Goal: Task Accomplishment & Management: Use online tool/utility

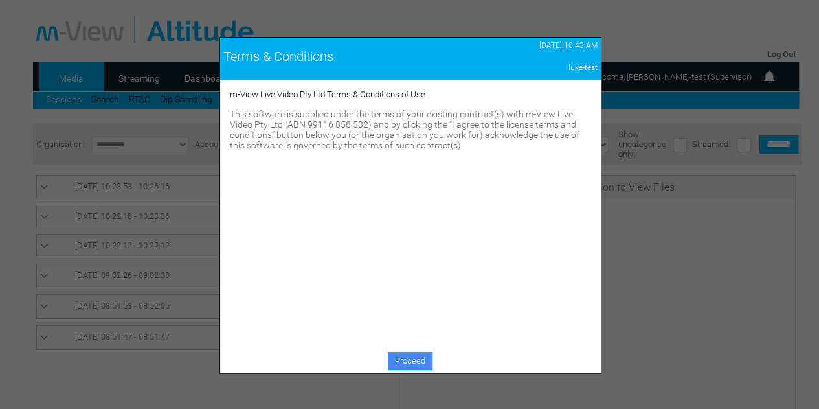
click at [400, 360] on link "Proceed" at bounding box center [410, 361] width 45 height 18
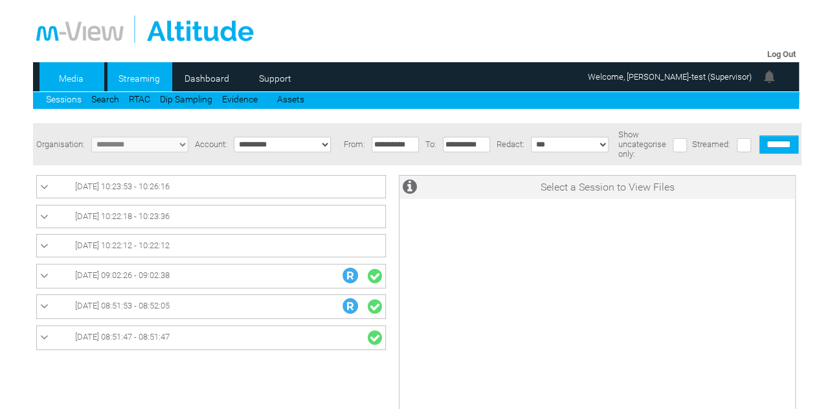
click at [139, 82] on link "Streaming" at bounding box center [139, 78] width 63 height 19
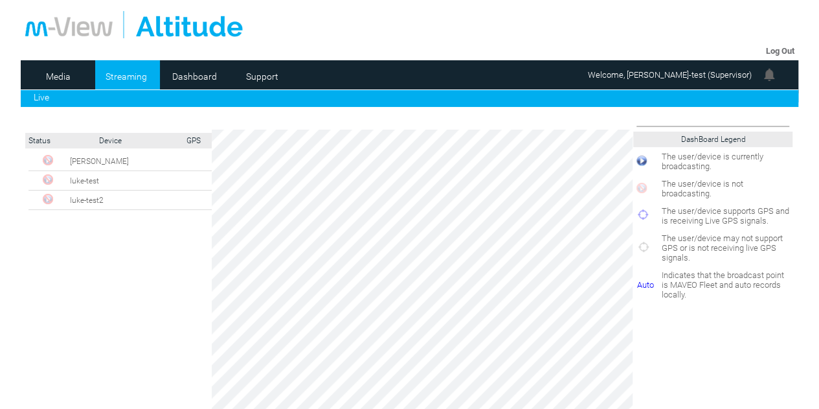
click at [128, 76] on link "Streaming" at bounding box center [126, 76] width 63 height 19
click at [128, 78] on link "Streaming" at bounding box center [126, 76] width 63 height 19
click at [89, 201] on td "luke-test2" at bounding box center [142, 199] width 150 height 19
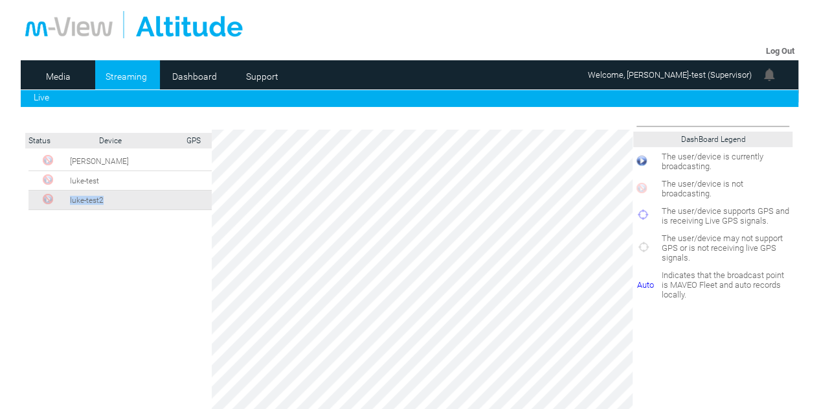
click at [89, 201] on td "luke-test2" at bounding box center [142, 199] width 150 height 19
click at [123, 267] on div "luke-test" at bounding box center [131, 369] width 204 height 434
click at [47, 95] on link "Live" at bounding box center [42, 97] width 16 height 10
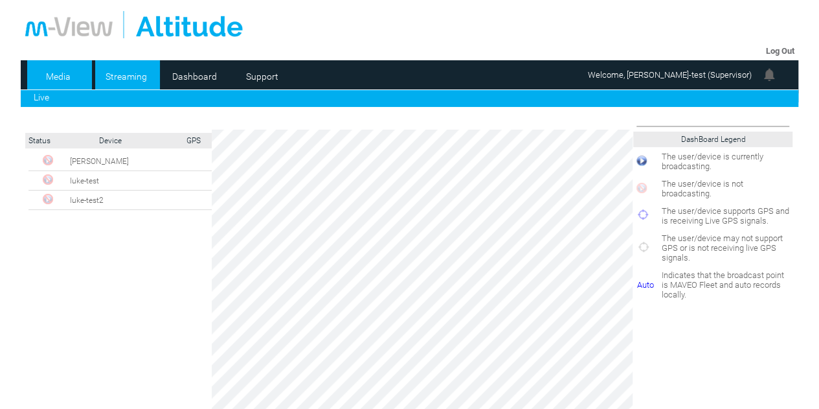
drag, startPoint x: 0, startPoint y: 0, endPoint x: 56, endPoint y: 78, distance: 96.2
click at [56, 78] on link "Media" at bounding box center [58, 76] width 63 height 19
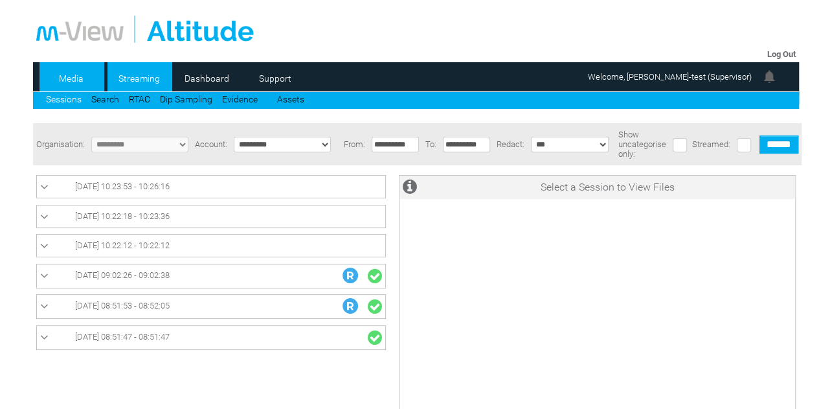
click at [143, 82] on link "Streaming" at bounding box center [139, 78] width 63 height 19
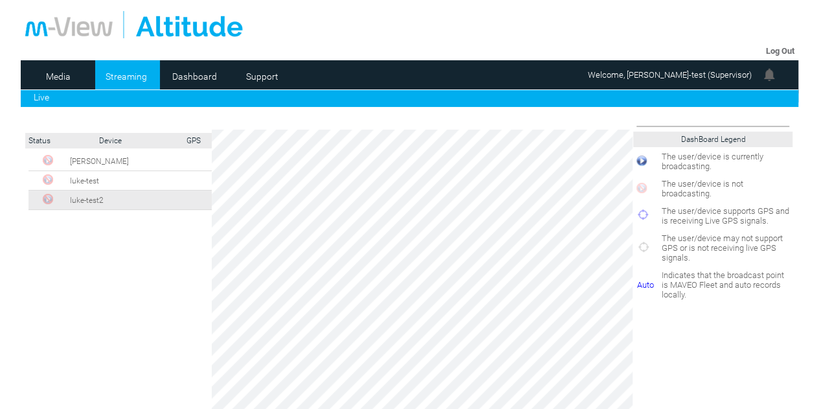
click at [97, 202] on td "luke-test2" at bounding box center [142, 199] width 150 height 19
click at [128, 77] on link "Streaming" at bounding box center [126, 76] width 63 height 19
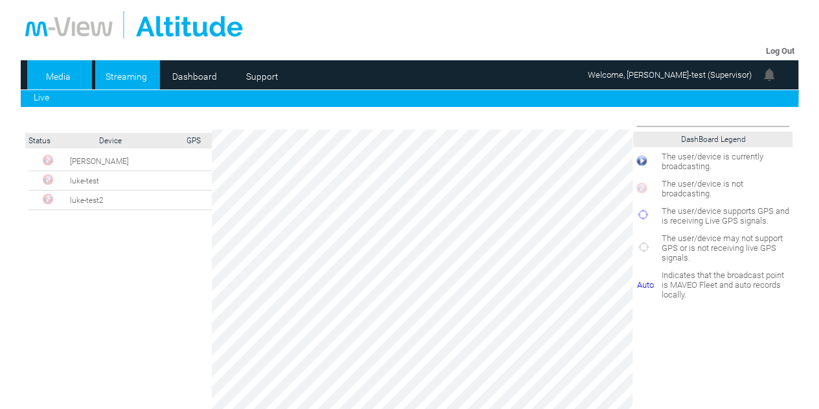
click at [65, 77] on link "Media" at bounding box center [58, 76] width 63 height 19
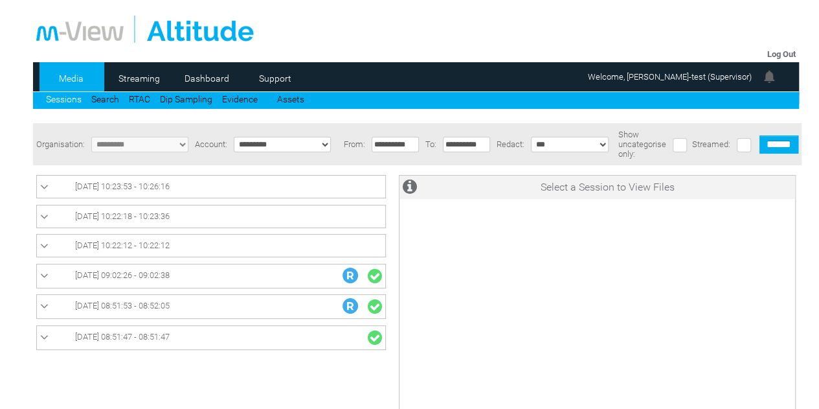
click at [67, 100] on link "Sessions" at bounding box center [64, 99] width 36 height 10
click at [170, 243] on span "08/10/2025 10:22:12 - 10:22:12" at bounding box center [122, 245] width 95 height 10
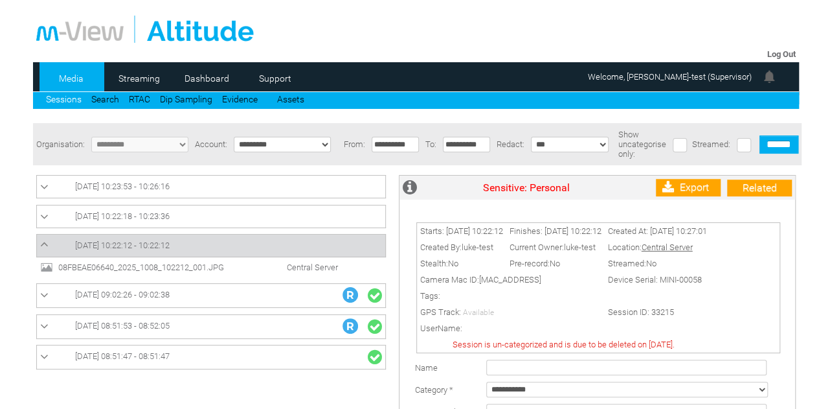
click at [179, 273] on li "08FBEAE06640_2025_1008_102212_001.JPG Central Server" at bounding box center [211, 266] width 343 height 13
click at [178, 269] on span "08FBEAE06640_2025_1008_102212_001.JPG" at bounding box center [154, 267] width 198 height 10
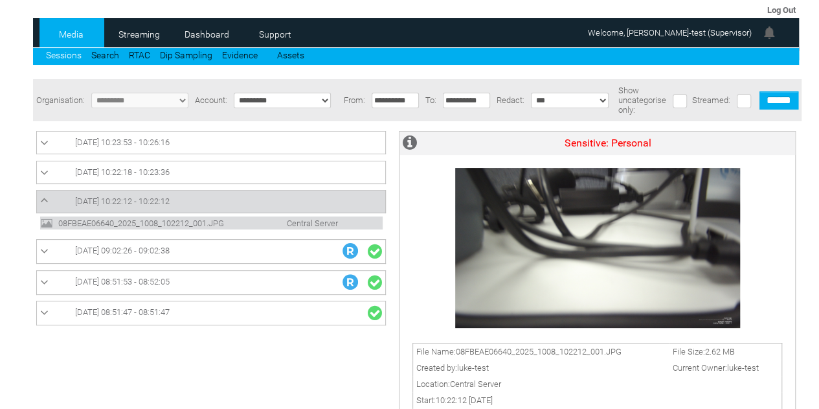
scroll to position [65, 0]
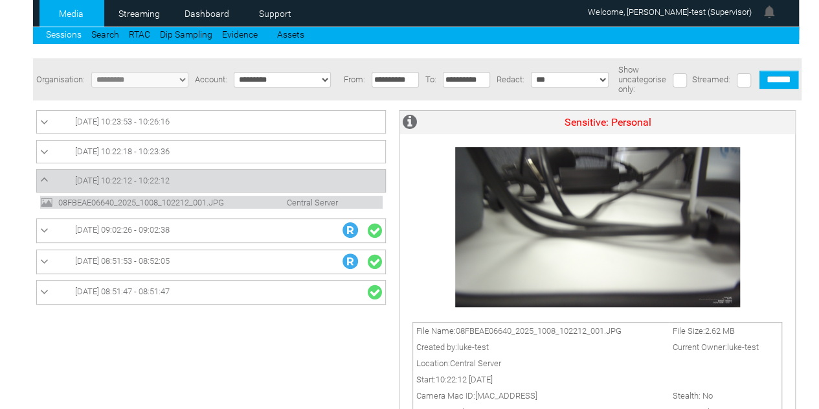
click at [275, 178] on link "08/10/2025 10:22:12 - 10:22:12" at bounding box center [211, 181] width 342 height 16
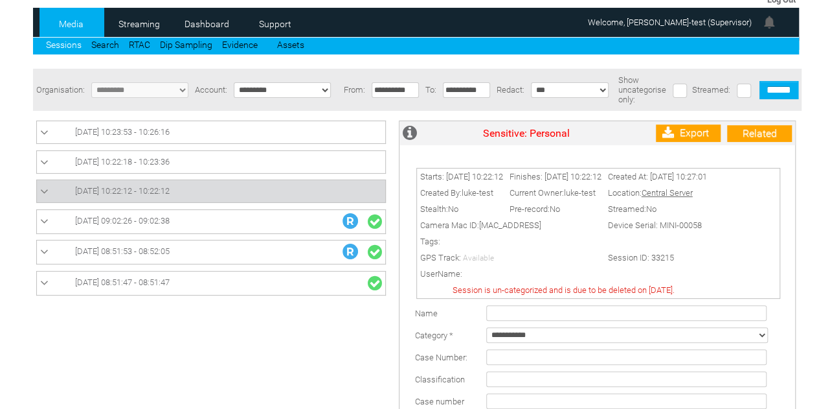
scroll to position [130, 0]
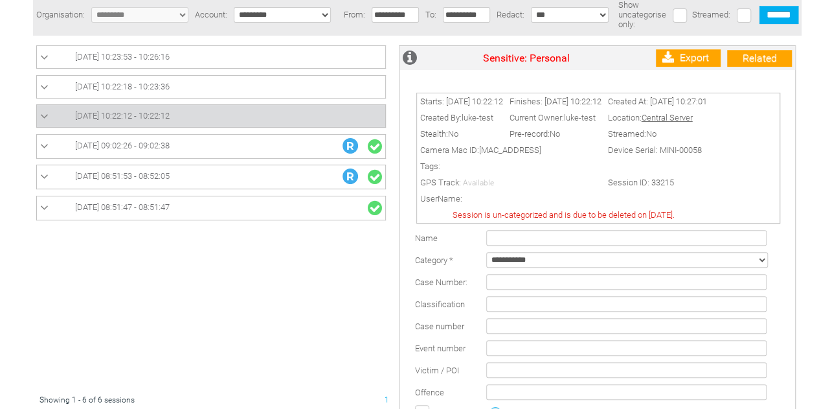
click at [542, 262] on select "**********" at bounding box center [628, 260] width 282 height 16
select select "*"
click at [487, 258] on select "**********" at bounding box center [628, 260] width 282 height 16
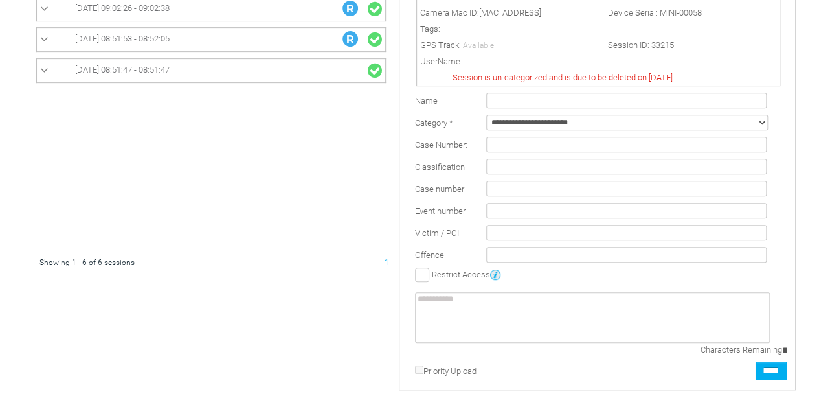
scroll to position [324, 0]
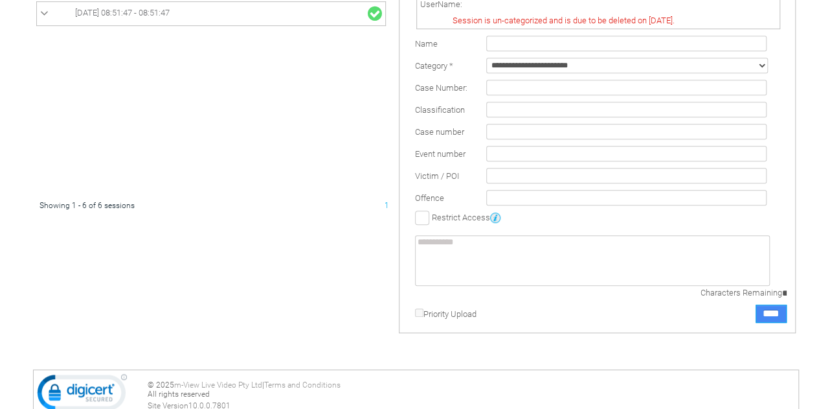
click at [772, 317] on input "****" at bounding box center [771, 313] width 31 height 18
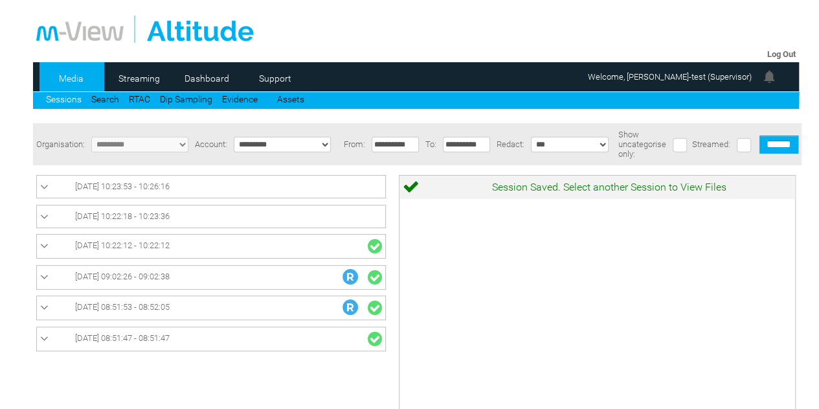
click at [253, 223] on link "[DATE] 10:22:18 - 10:23:36" at bounding box center [211, 217] width 342 height 16
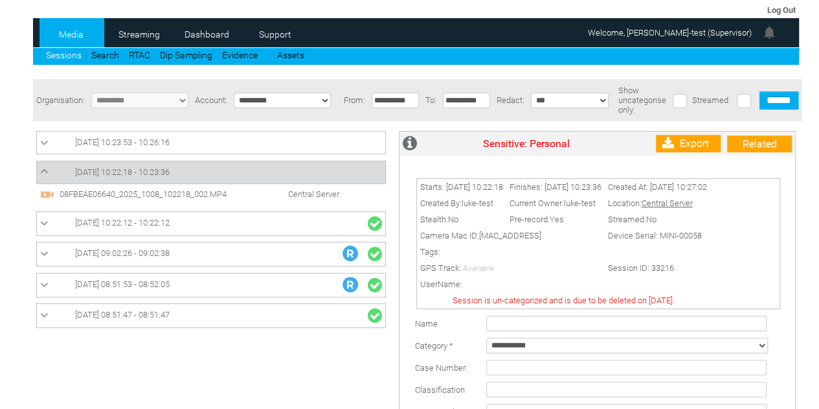
scroll to position [65, 0]
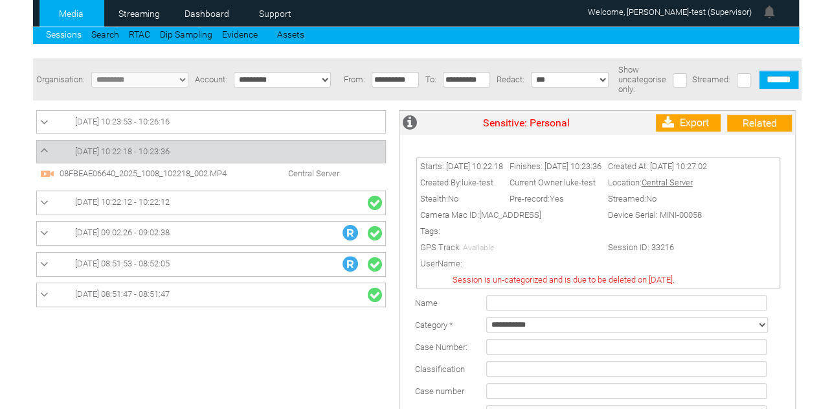
click at [178, 174] on span "08FBEAE06640_2025_1008_102218_002.MP4" at bounding box center [155, 173] width 198 height 10
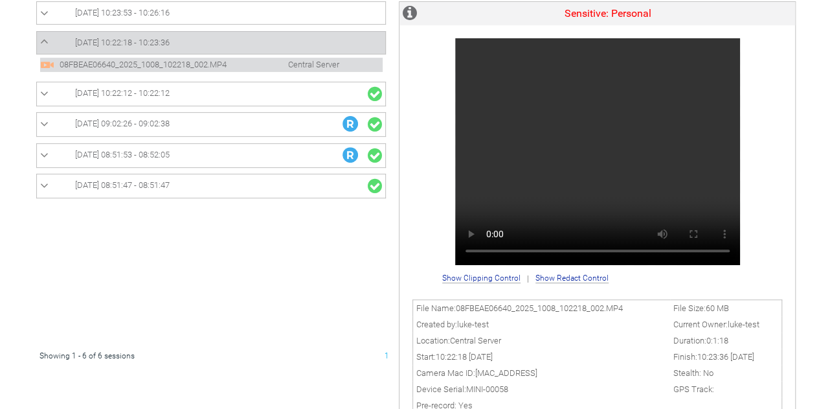
scroll to position [194, 0]
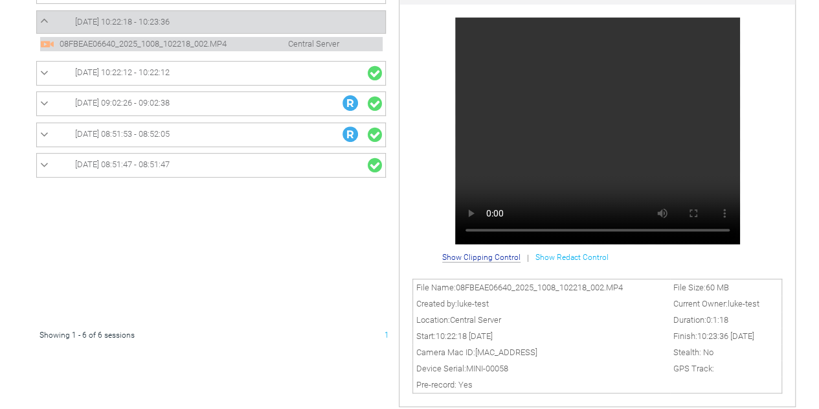
click at [559, 262] on span "Show Redact Control" at bounding box center [572, 257] width 73 height 9
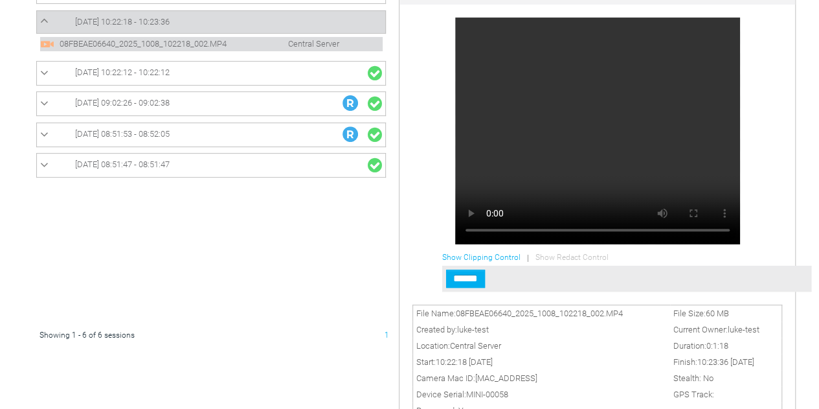
click at [464, 258] on span "Show Clipping Control" at bounding box center [481, 257] width 78 height 9
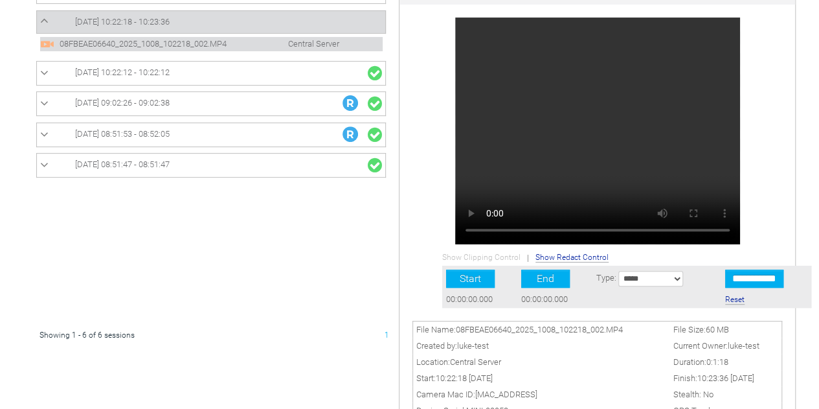
click at [671, 282] on select "**********" at bounding box center [651, 279] width 65 height 16
select select "*"
click at [619, 273] on select "**********" at bounding box center [651, 279] width 65 height 16
click at [613, 306] on td at bounding box center [657, 299] width 129 height 17
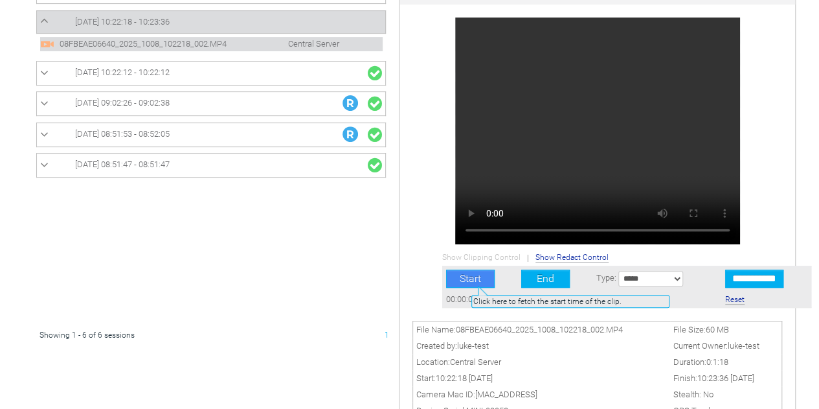
click at [470, 279] on button "Start" at bounding box center [470, 278] width 49 height 18
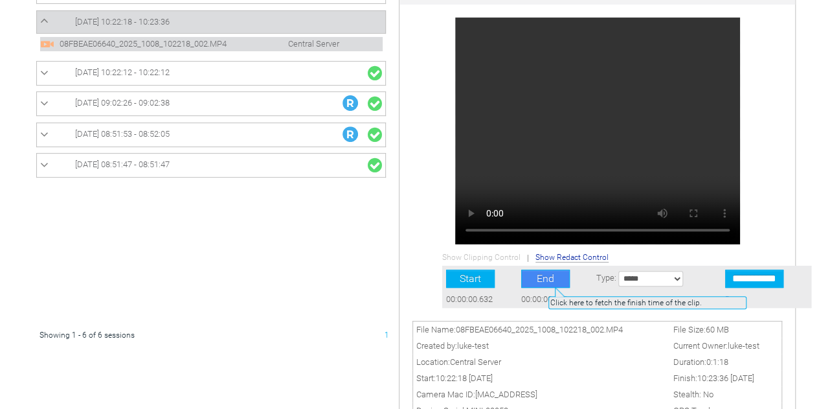
click at [547, 281] on button "End" at bounding box center [545, 278] width 49 height 18
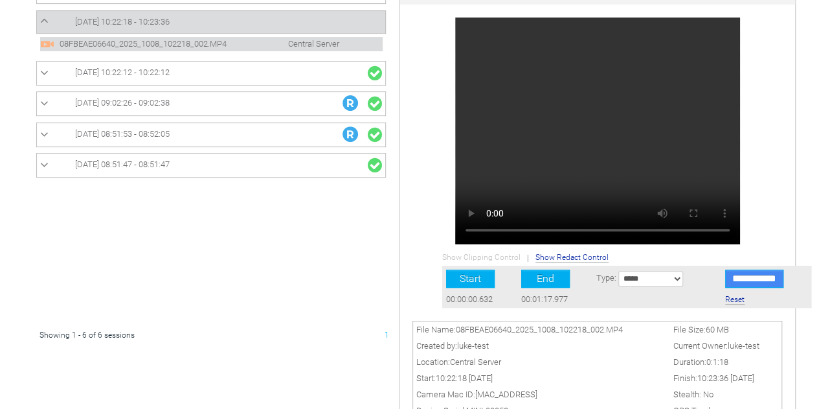
click at [750, 280] on input "**********" at bounding box center [755, 278] width 58 height 18
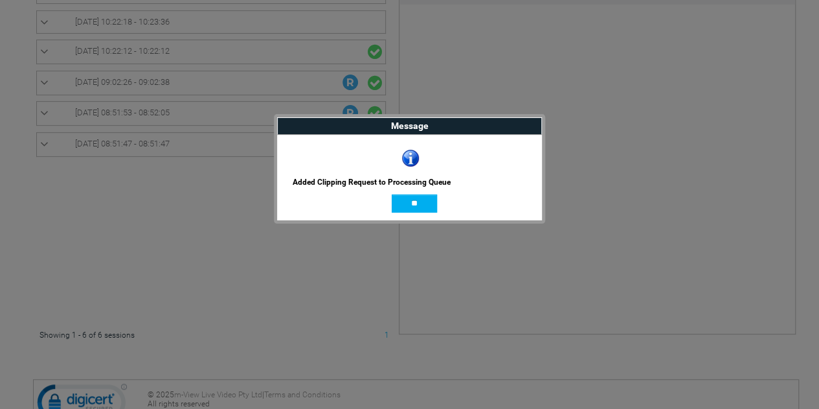
scroll to position [0, 0]
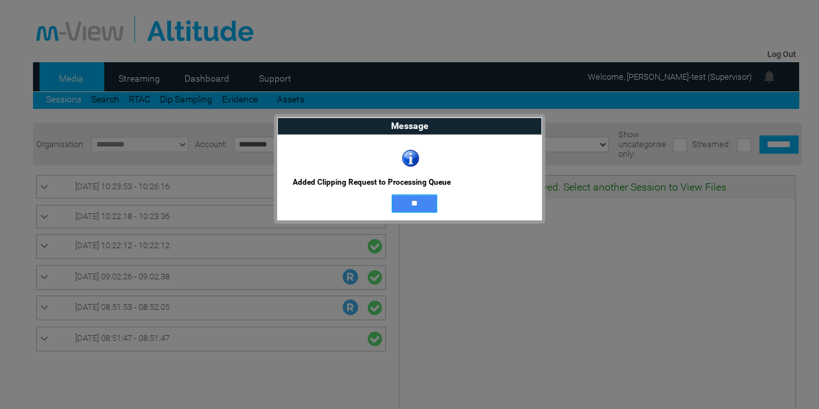
click at [407, 203] on input "**" at bounding box center [414, 203] width 45 height 18
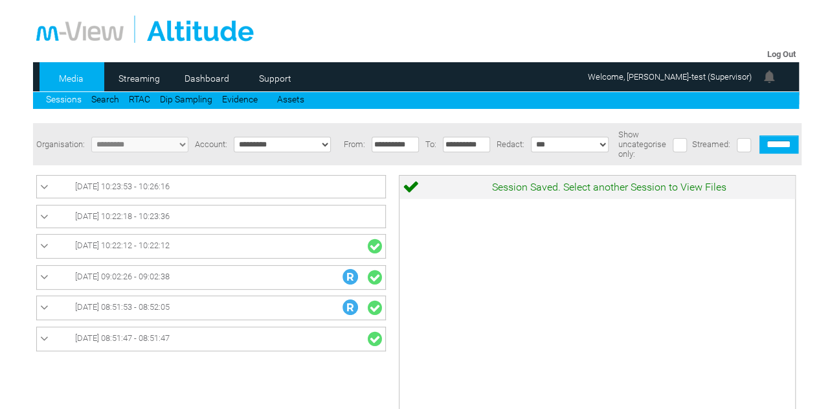
click at [122, 212] on link "[DATE] 10:22:18 - 10:23:36" at bounding box center [211, 217] width 342 height 16
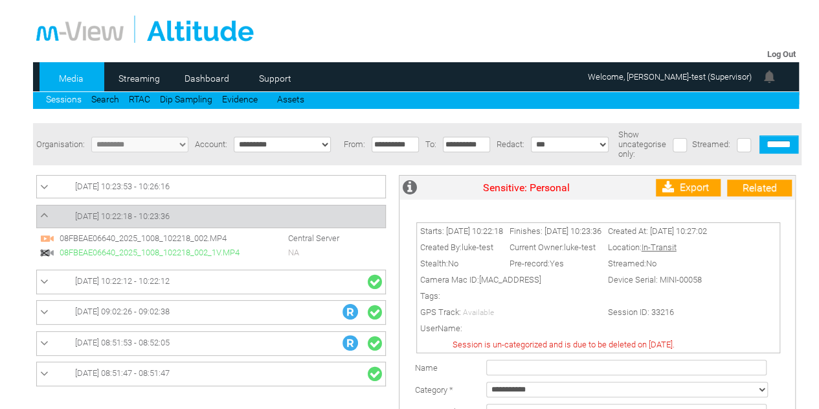
click at [142, 279] on span "[DATE] 10:22:12 - 10:22:12" at bounding box center [122, 281] width 95 height 10
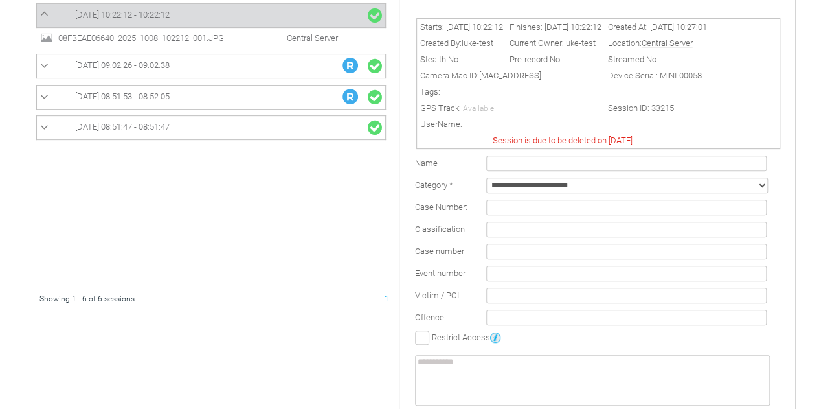
scroll to position [36, 0]
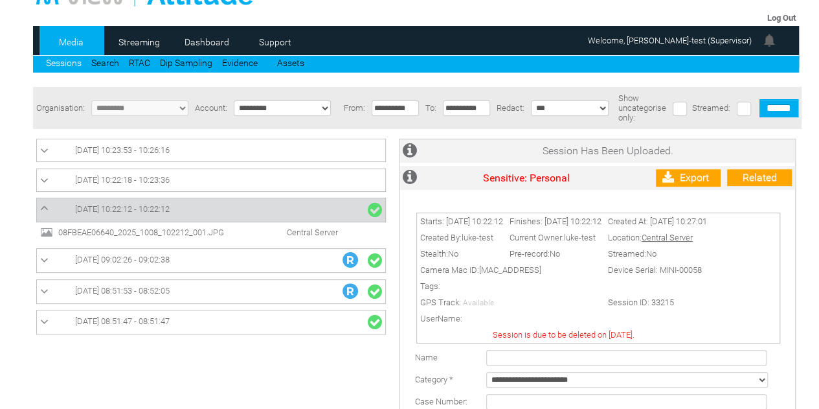
click at [162, 154] on span "[DATE] 10:23:53 - 10:26:16" at bounding box center [122, 150] width 95 height 10
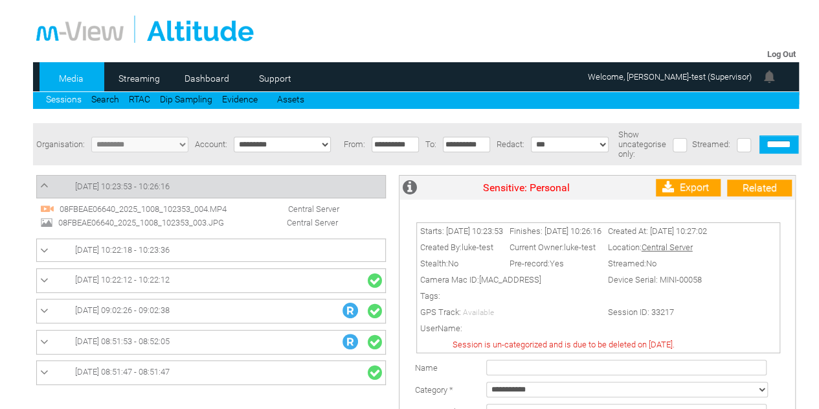
click at [184, 220] on span "08FBEAE06640_2025_1008_102353_003.JPG" at bounding box center [154, 223] width 198 height 10
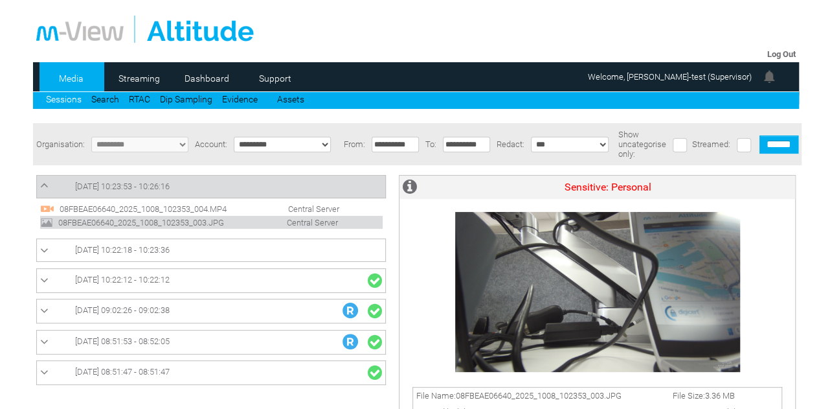
scroll to position [65, 0]
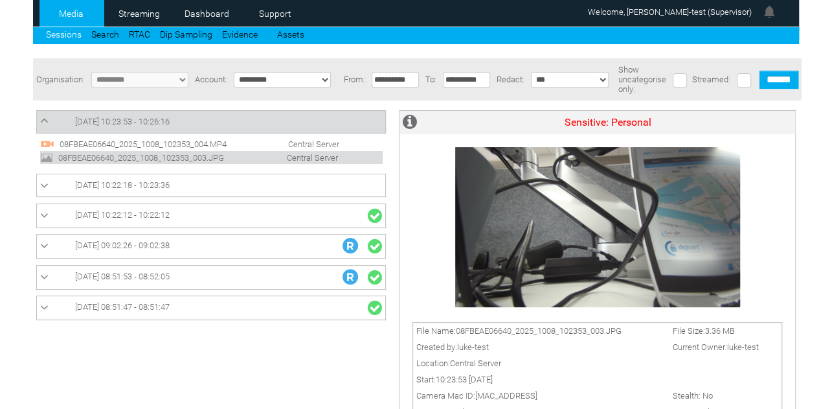
click at [174, 144] on span "08FBEAE06640_2025_1008_102353_004.MP4" at bounding box center [155, 144] width 198 height 10
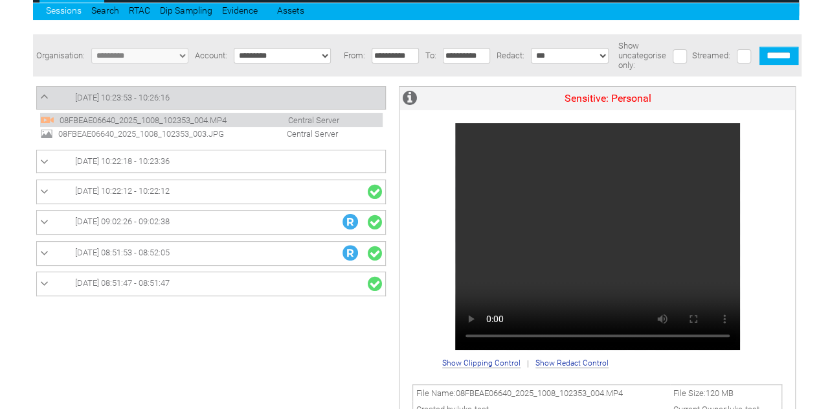
scroll to position [130, 0]
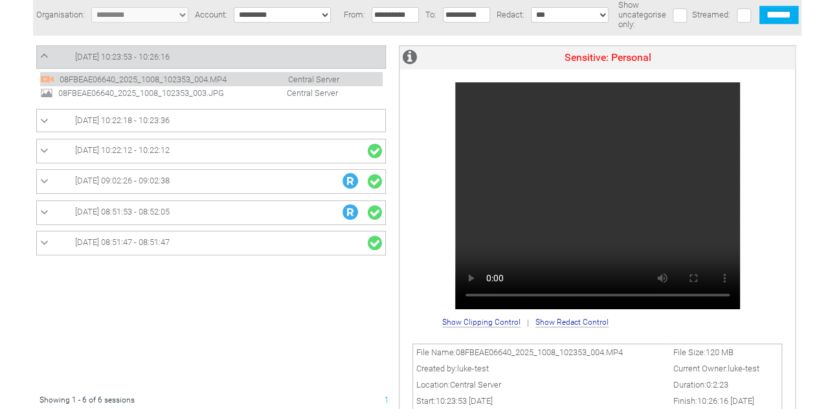
click at [166, 124] on span "[DATE] 10:22:18 - 10:23:36" at bounding box center [122, 120] width 95 height 10
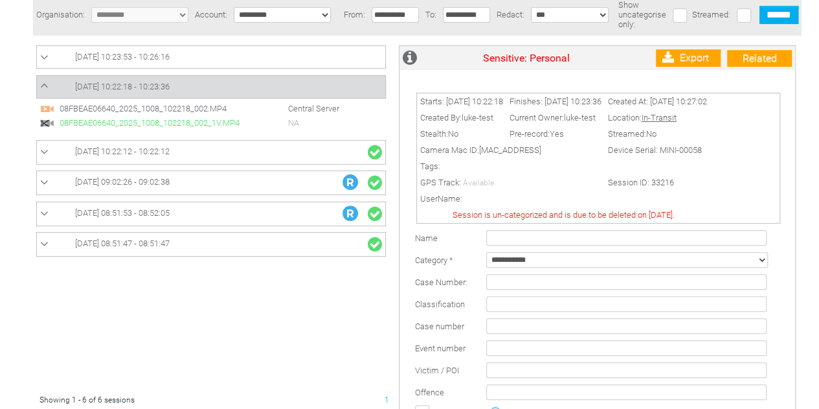
scroll to position [0, 0]
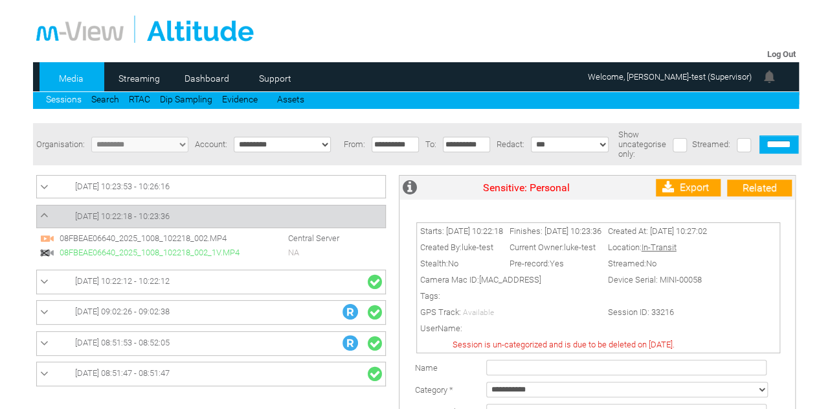
click at [225, 238] on span "08FBEAE06640_2025_1008_102218_002.MP4" at bounding box center [155, 238] width 198 height 10
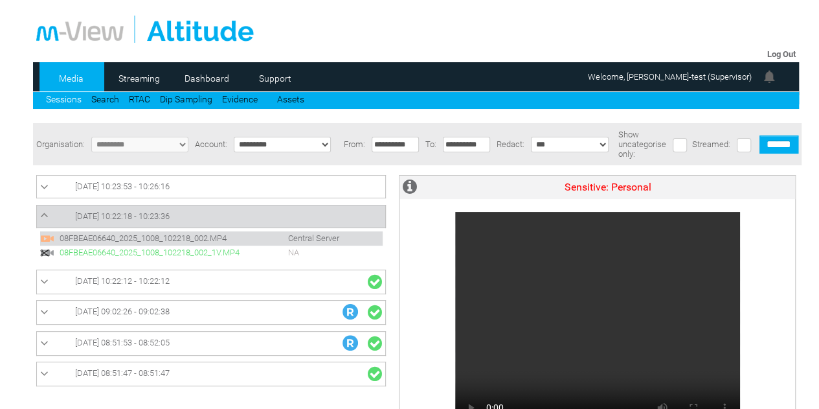
click at [152, 283] on span "[DATE] 10:22:12 - 10:22:12" at bounding box center [122, 281] width 95 height 10
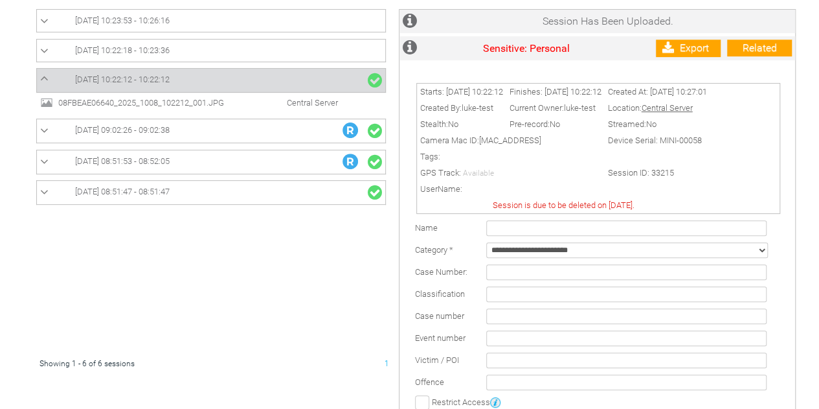
scroll to position [101, 0]
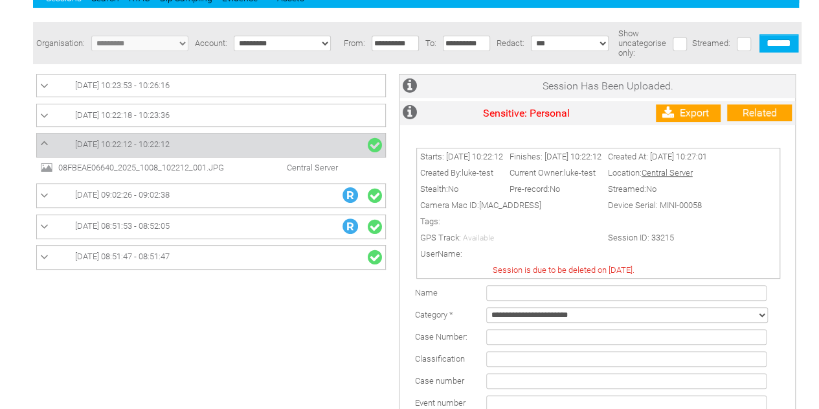
click at [123, 78] on td "[DATE] 10:23:53 - 10:26:16" at bounding box center [211, 85] width 349 height 23
click at [126, 87] on span "[DATE] 10:23:53 - 10:26:16" at bounding box center [122, 85] width 95 height 10
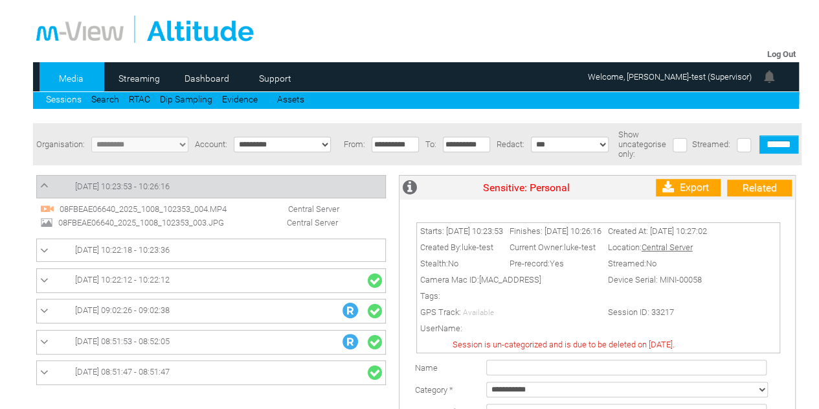
click at [182, 207] on span "08FBEAE06640_2025_1008_102353_004.MP4" at bounding box center [155, 209] width 198 height 10
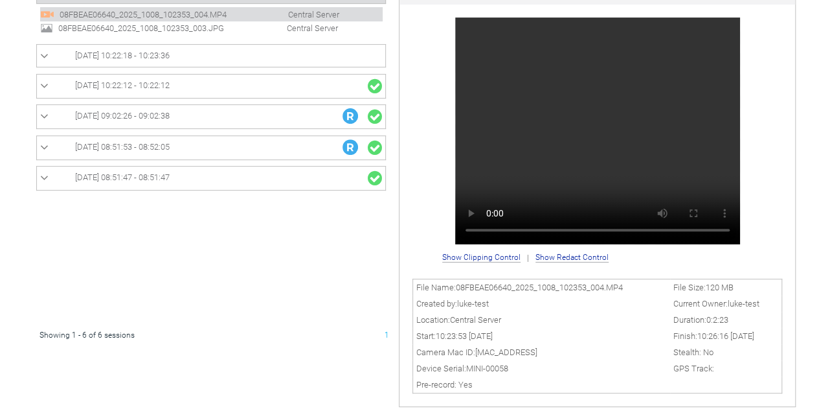
scroll to position [65, 0]
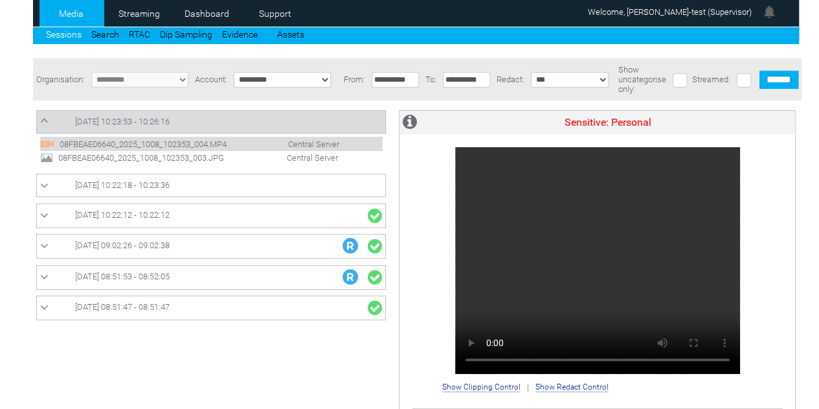
click at [187, 155] on span "08FBEAE06640_2025_1008_102353_003.JPG" at bounding box center [154, 158] width 198 height 10
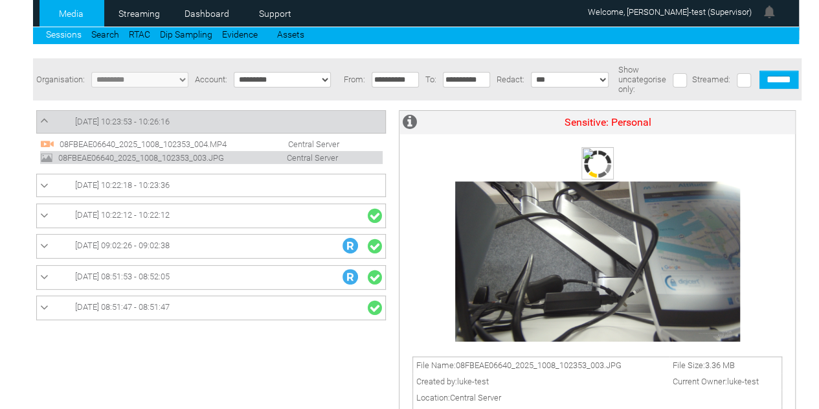
scroll to position [0, 0]
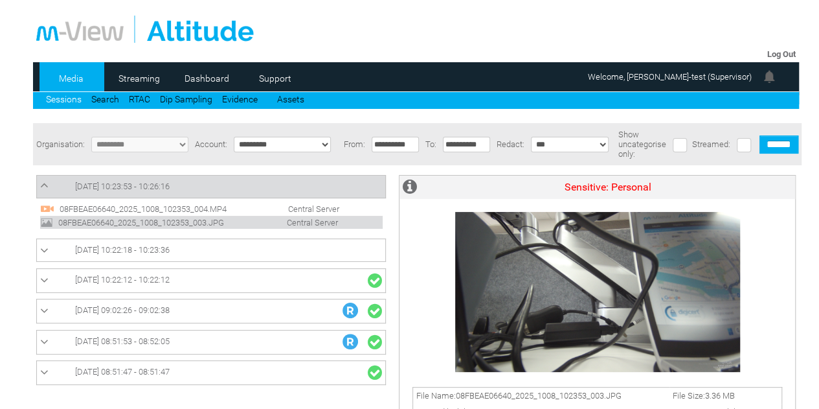
click at [170, 185] on span "[DATE] 10:23:53 - 10:26:16" at bounding box center [122, 186] width 95 height 10
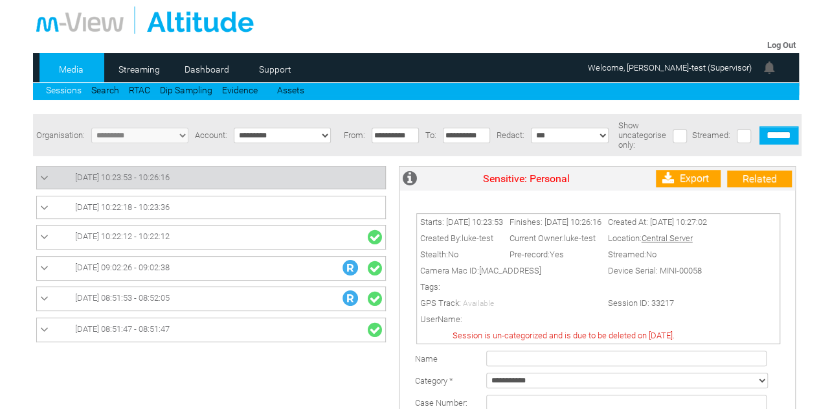
scroll to position [130, 0]
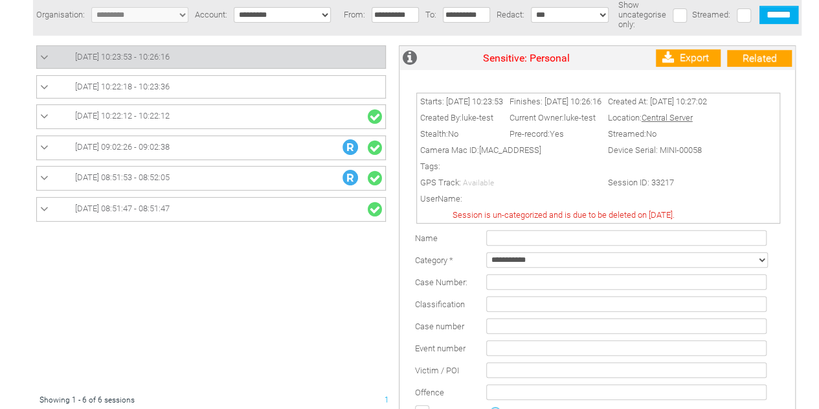
click at [537, 268] on select "**********" at bounding box center [628, 260] width 282 height 16
select select "*"
click at [487, 258] on select "**********" at bounding box center [628, 260] width 282 height 16
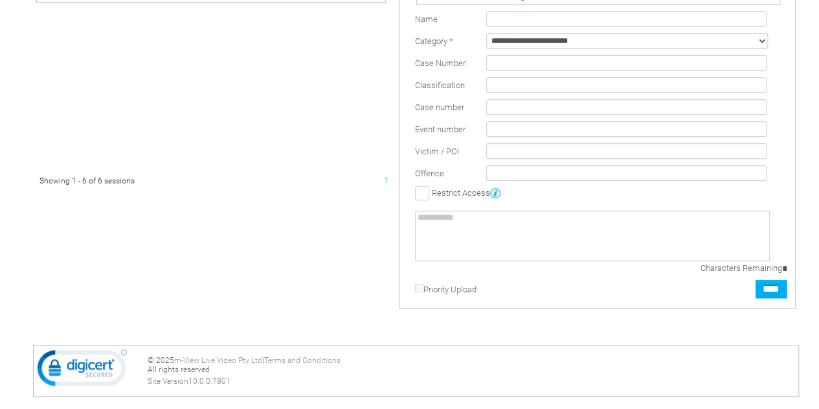
scroll to position [373, 0]
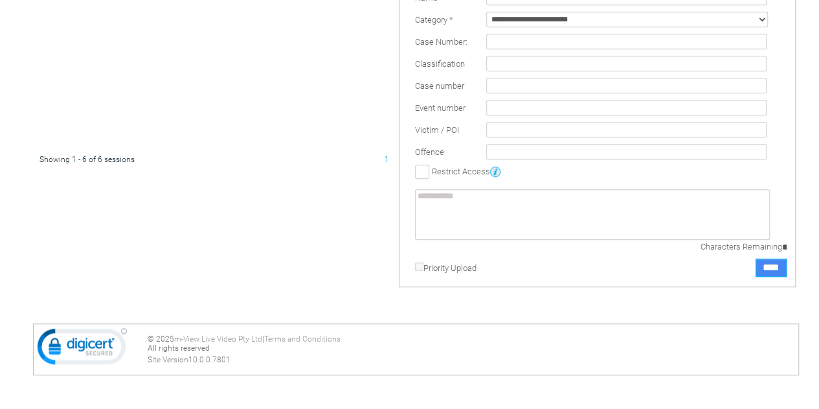
click at [764, 273] on input "****" at bounding box center [771, 267] width 31 height 18
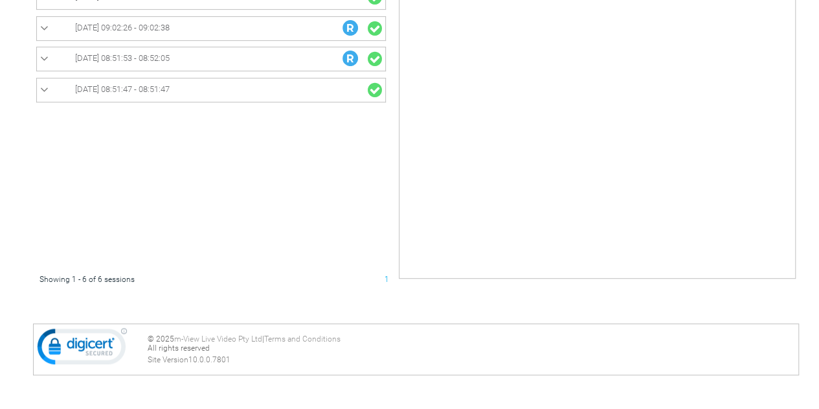
scroll to position [0, 0]
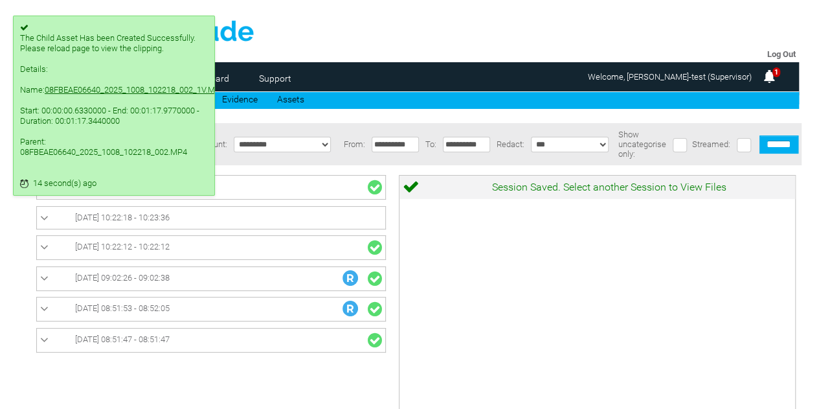
click at [424, 45] on td at bounding box center [416, 26] width 766 height 40
click at [92, 95] on link "08FBEAE06640_2025_1008_102218_002_1V.MP4" at bounding box center [135, 90] width 180 height 10
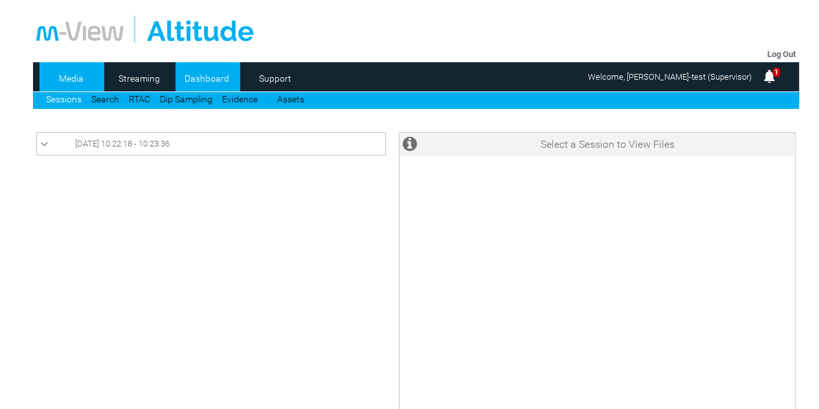
click at [211, 86] on link "Dashboard" at bounding box center [207, 78] width 63 height 19
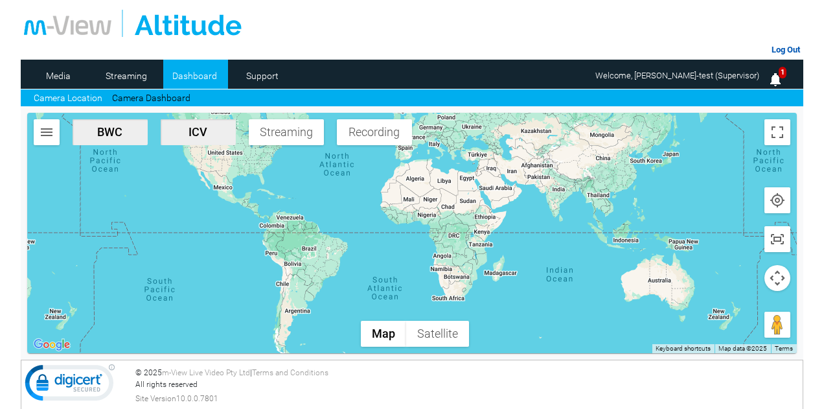
click at [789, 48] on link "Log Out" at bounding box center [786, 50] width 29 height 10
